Goal: Information Seeking & Learning: Learn about a topic

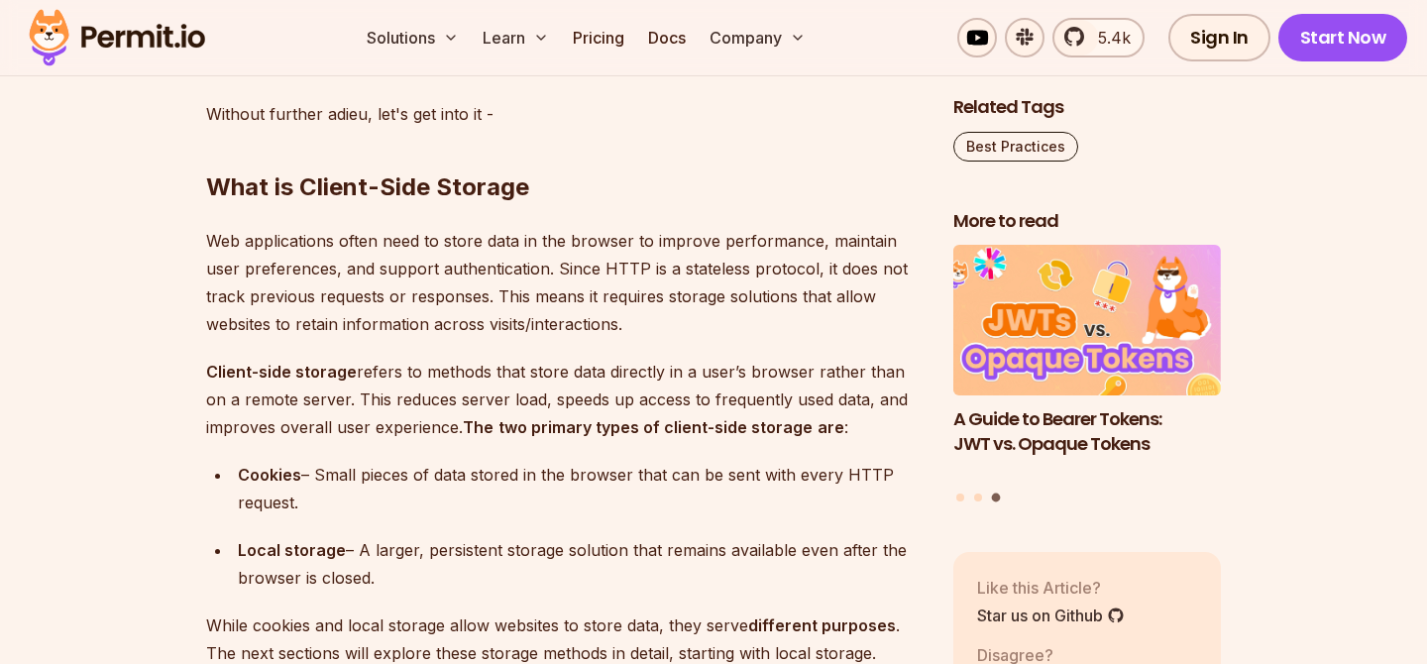
scroll to position [2291, 0]
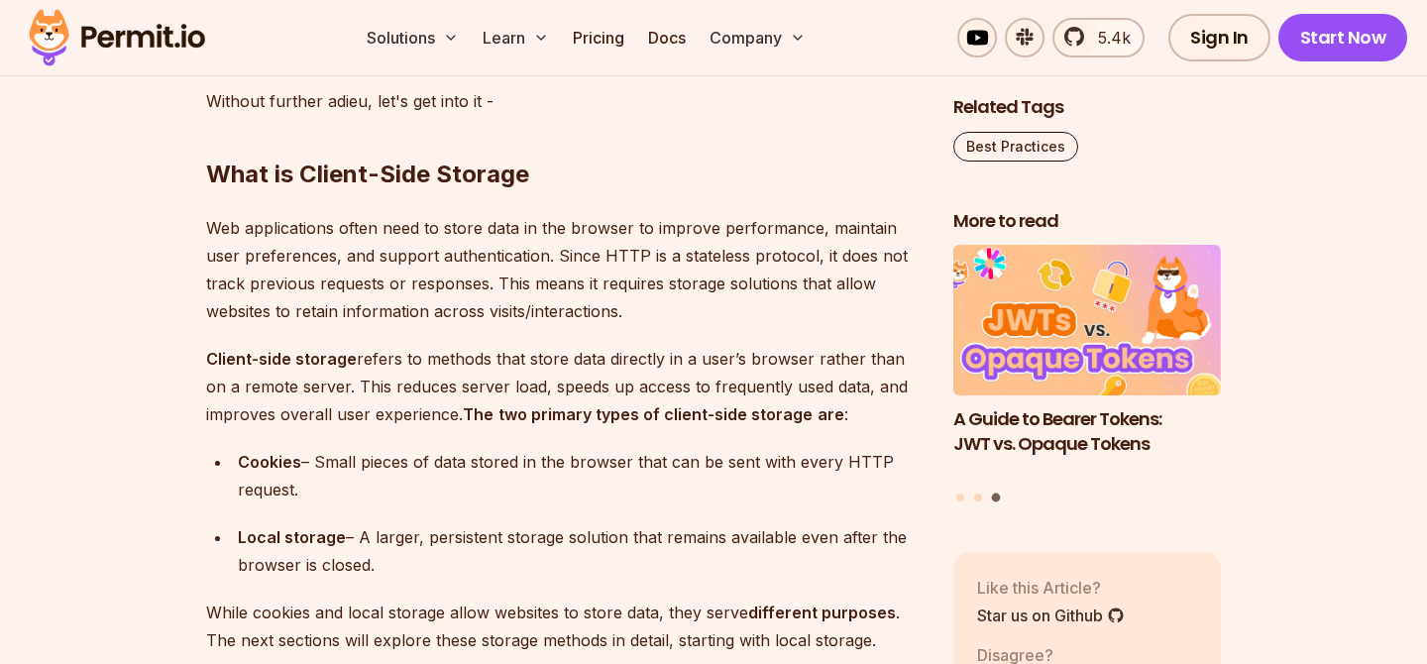
click at [331, 467] on div "Cookies – Small pieces of data stored in the browser that can be sent with ever…" at bounding box center [580, 475] width 684 height 55
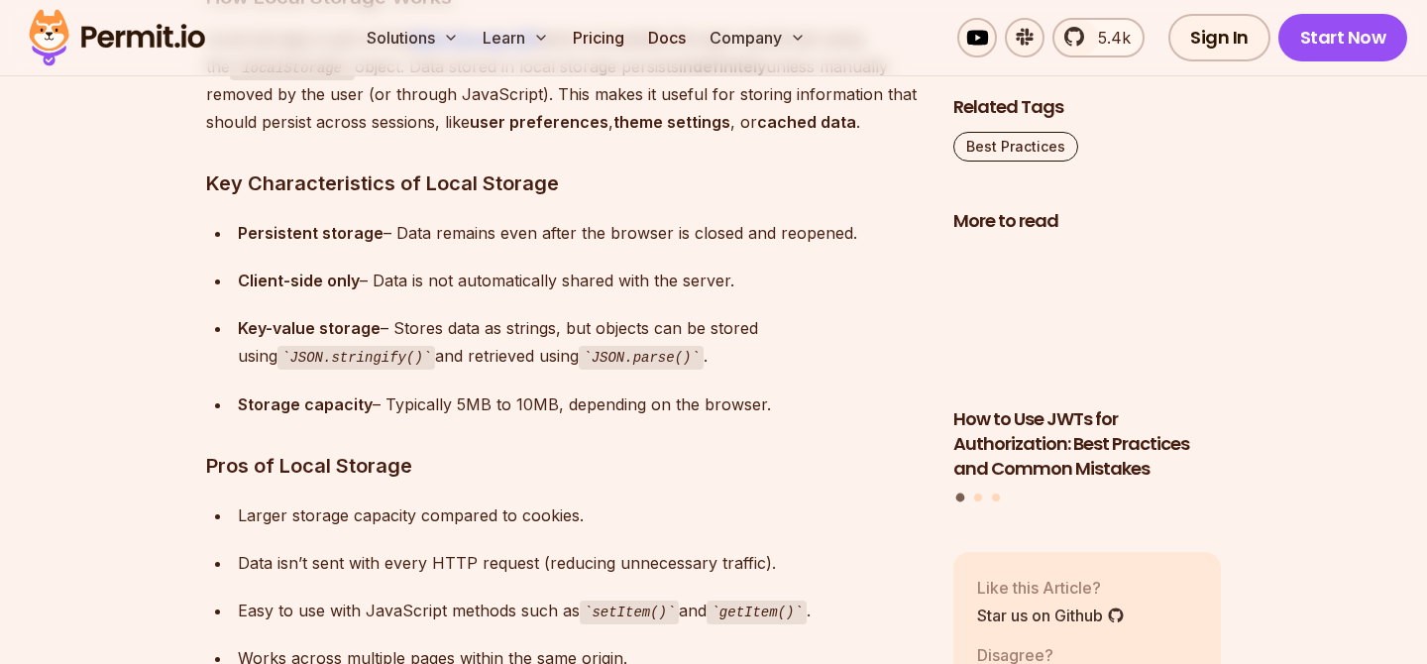
scroll to position [3183, 0]
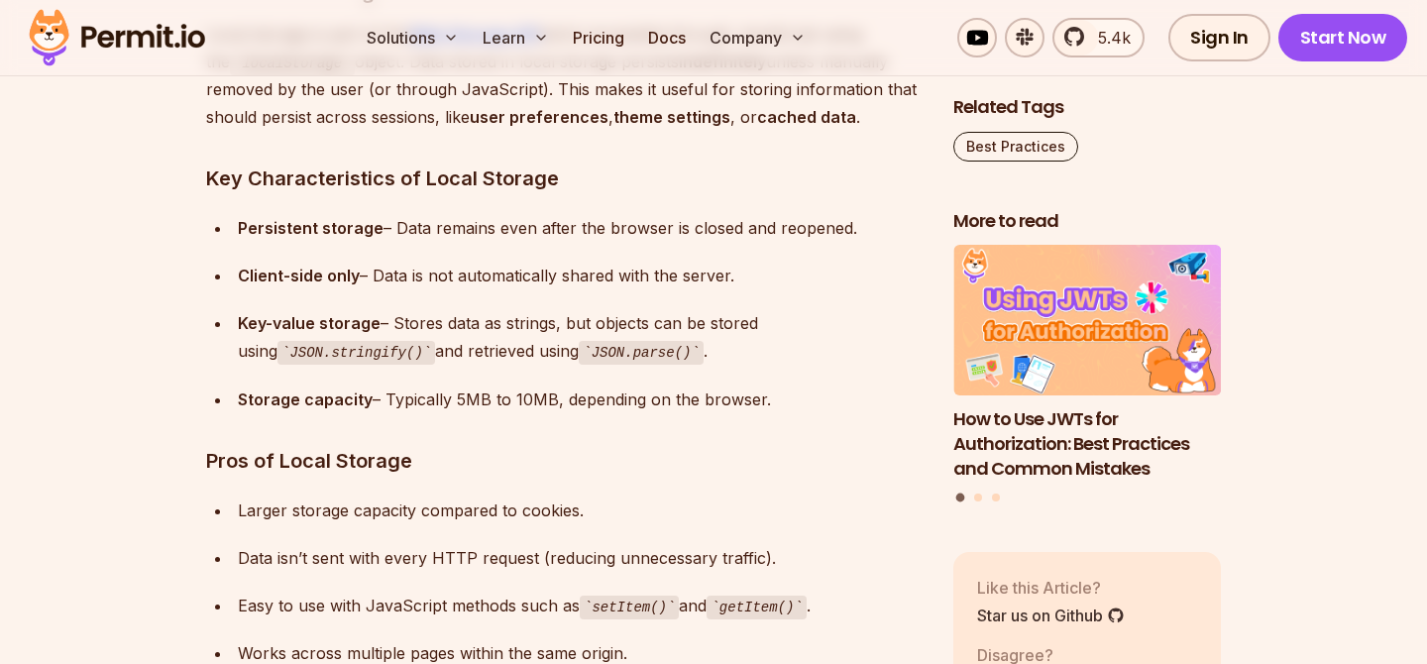
click at [371, 513] on div "Larger storage capacity compared to cookies." at bounding box center [580, 510] width 684 height 28
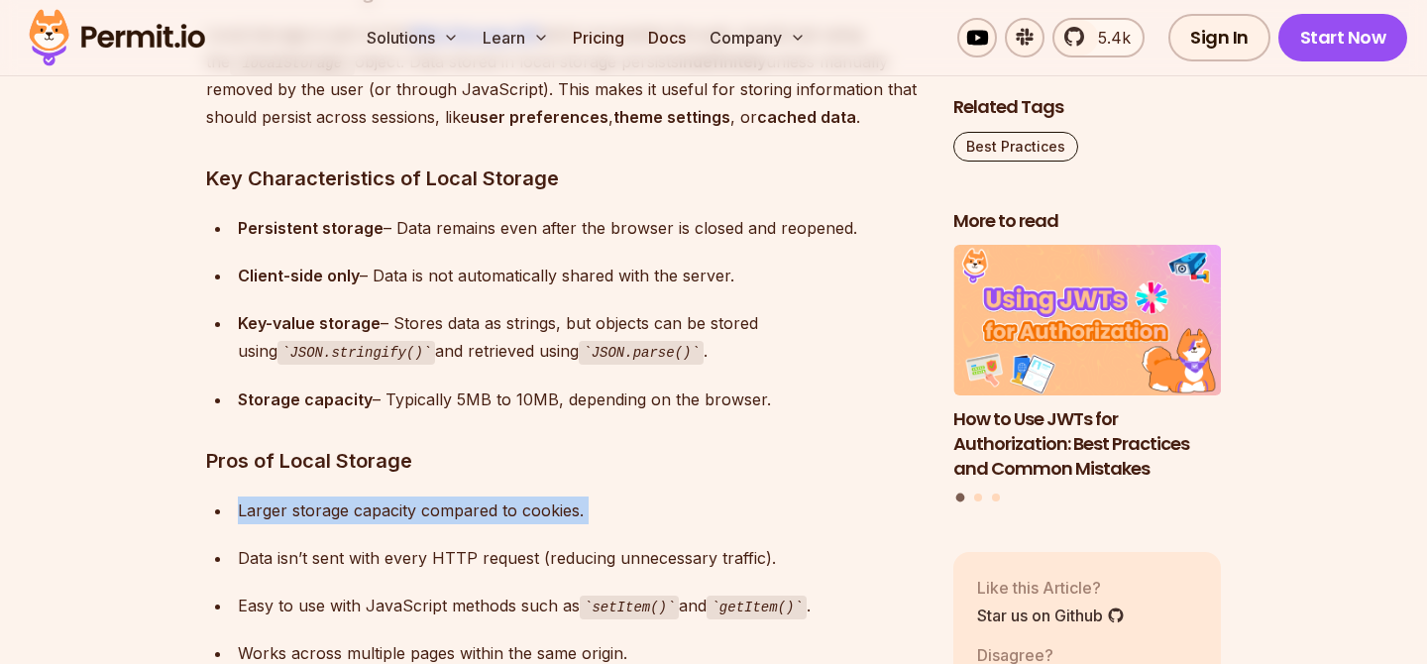
click at [371, 513] on div "Larger storage capacity compared to cookies." at bounding box center [580, 510] width 684 height 28
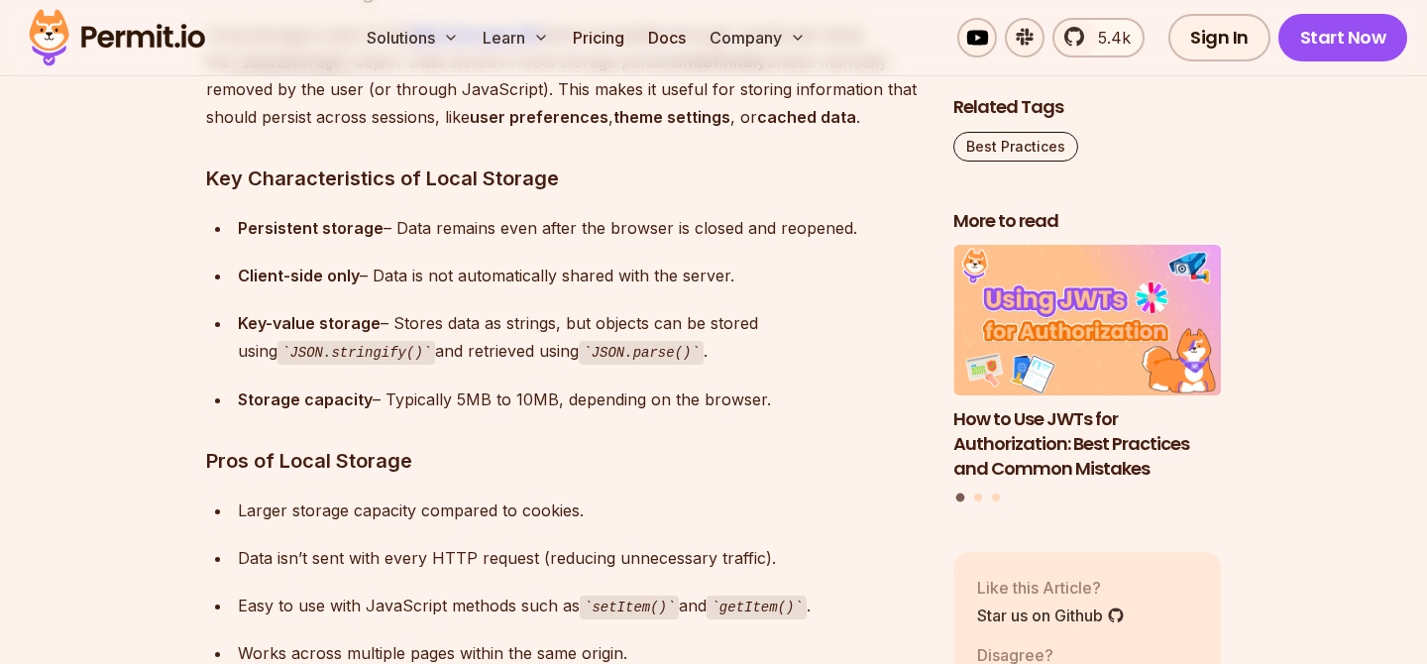
click at [359, 559] on div "Data isn’t sent with every HTTP request (reducing unnecessary traffic)." at bounding box center [580, 558] width 684 height 28
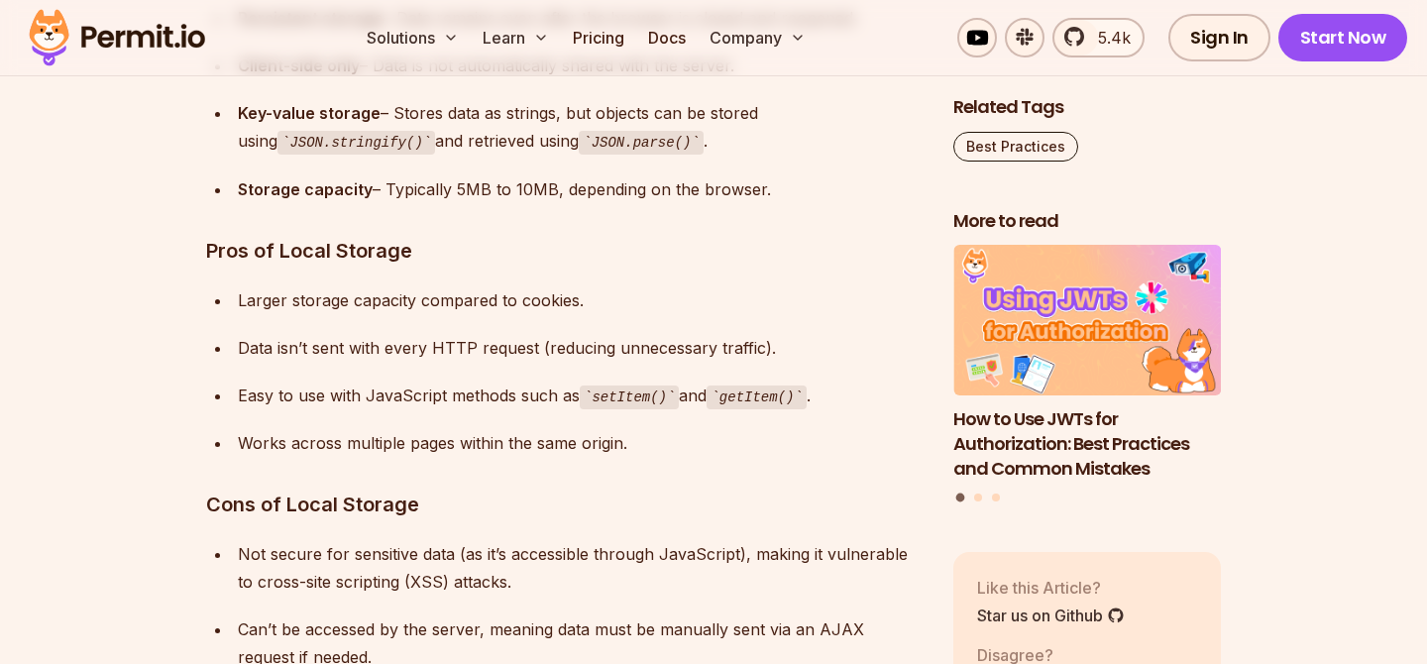
scroll to position [3397, 0]
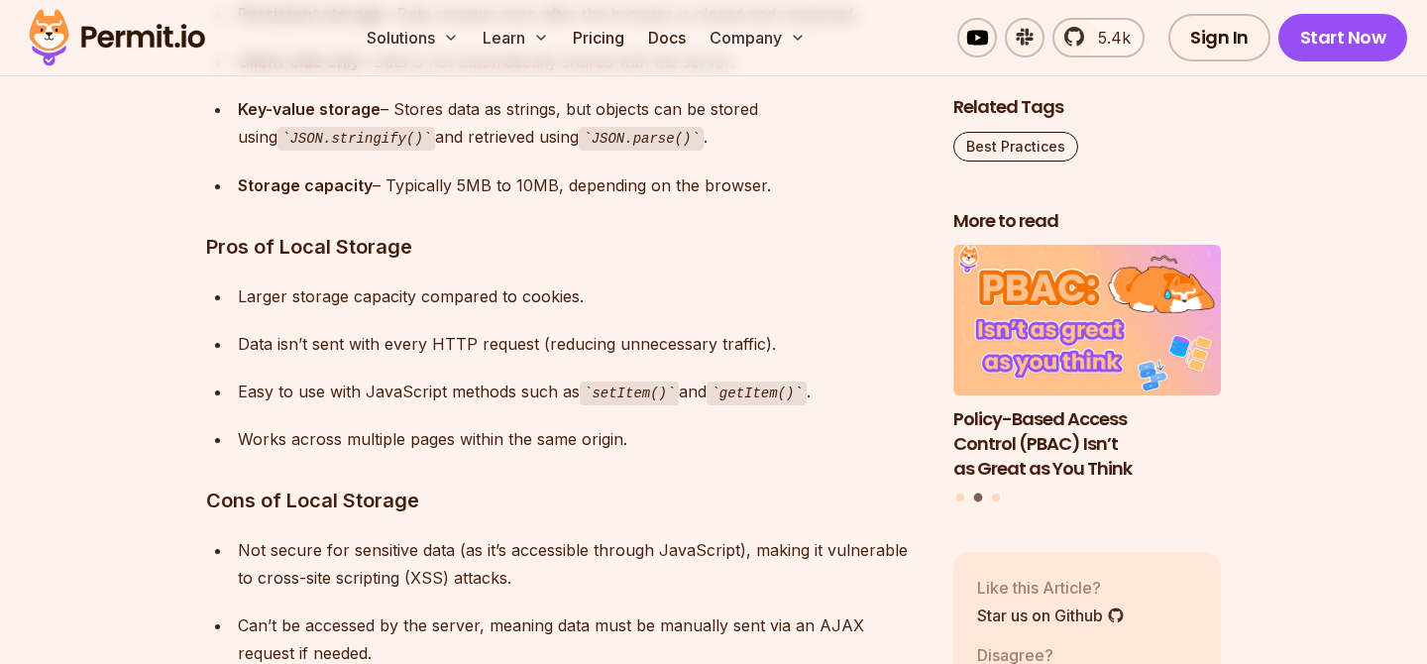
click at [359, 573] on div "Not secure for sensitive data (as it’s accessible through JavaScript), making i…" at bounding box center [580, 563] width 684 height 55
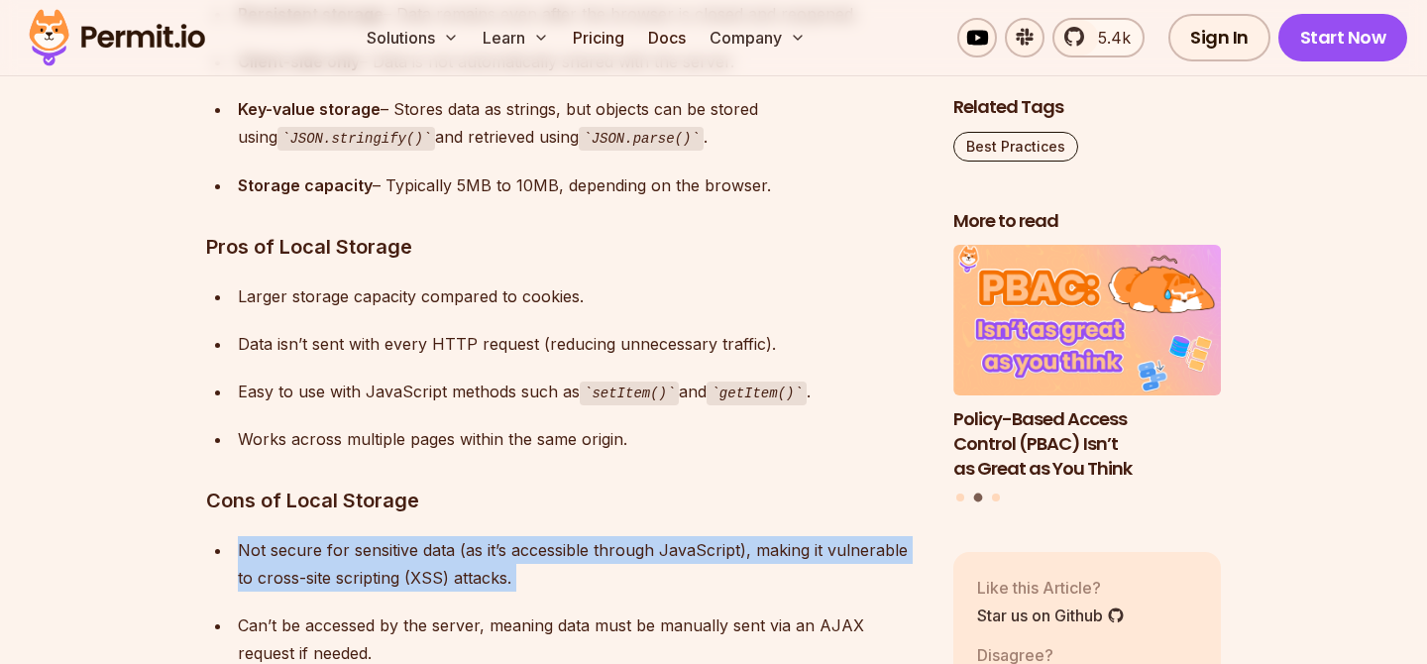
click at [359, 573] on div "Not secure for sensitive data (as it’s accessible through JavaScript), making i…" at bounding box center [580, 563] width 684 height 55
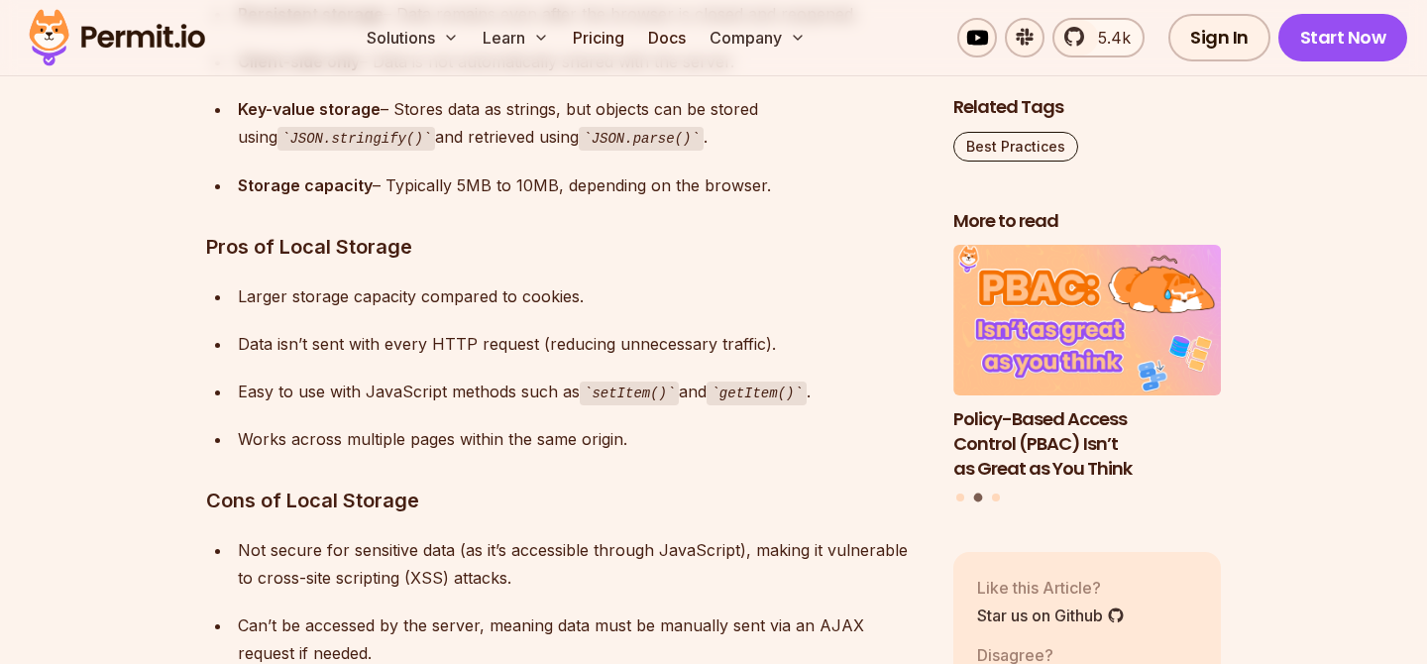
click at [363, 604] on ul "Not secure for sensitive data (as it’s accessible through JavaScript), making i…" at bounding box center [563, 625] width 715 height 178
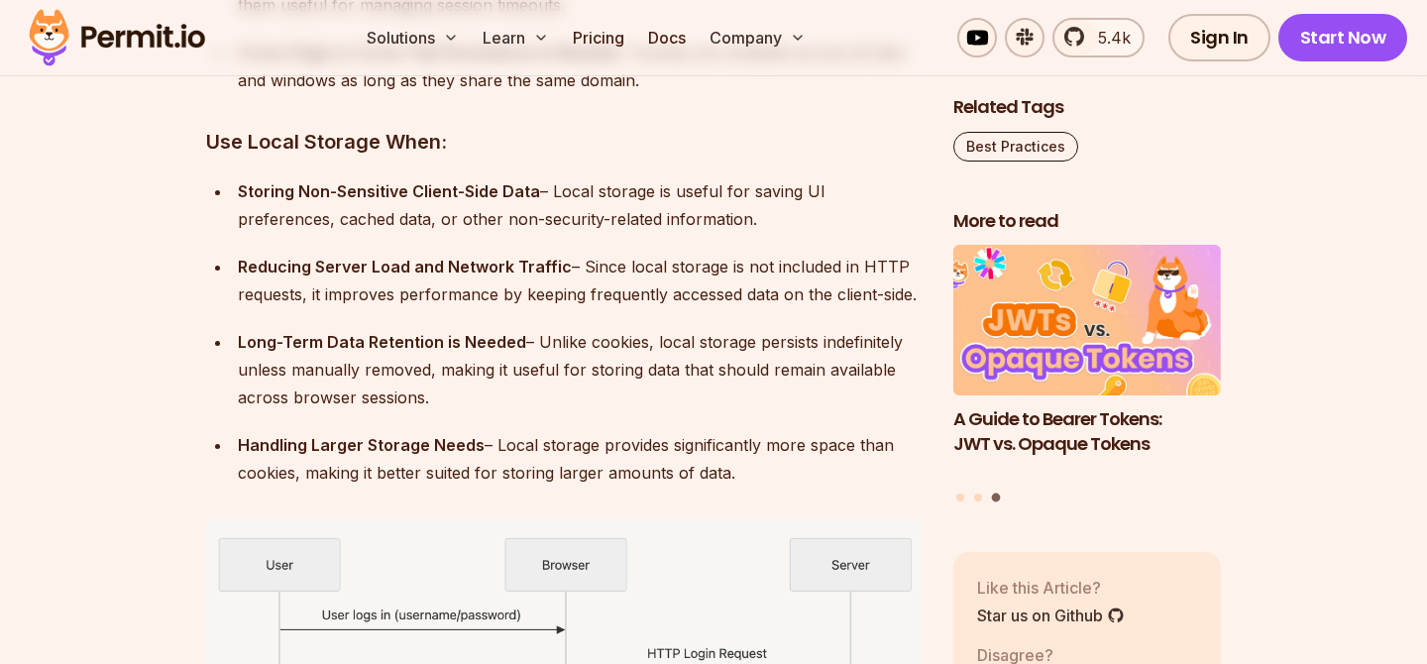
scroll to position [8439, 0]
